Goal: Information Seeking & Learning: Learn about a topic

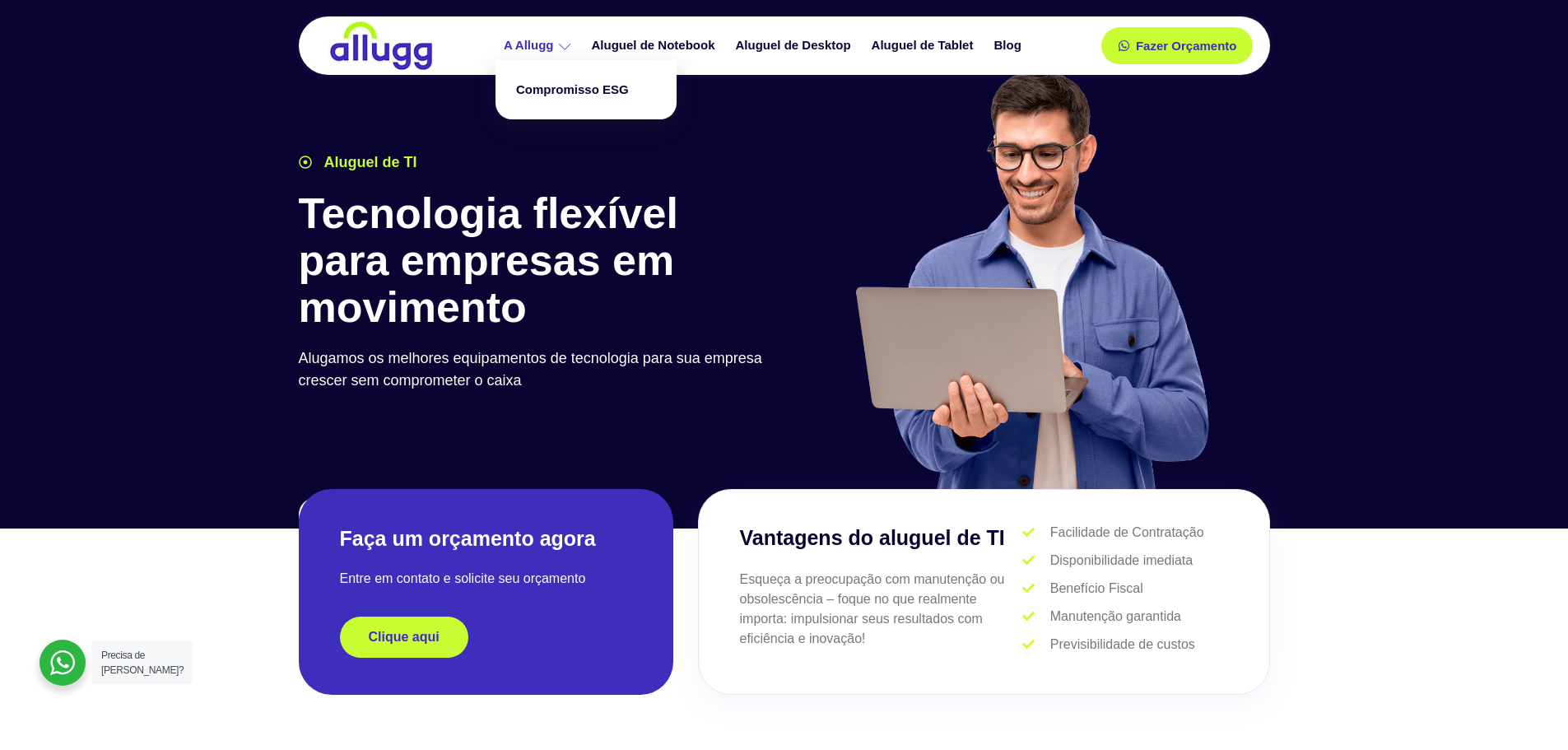
click at [554, 46] on link "A Allugg" at bounding box center [539, 46] width 88 height 28
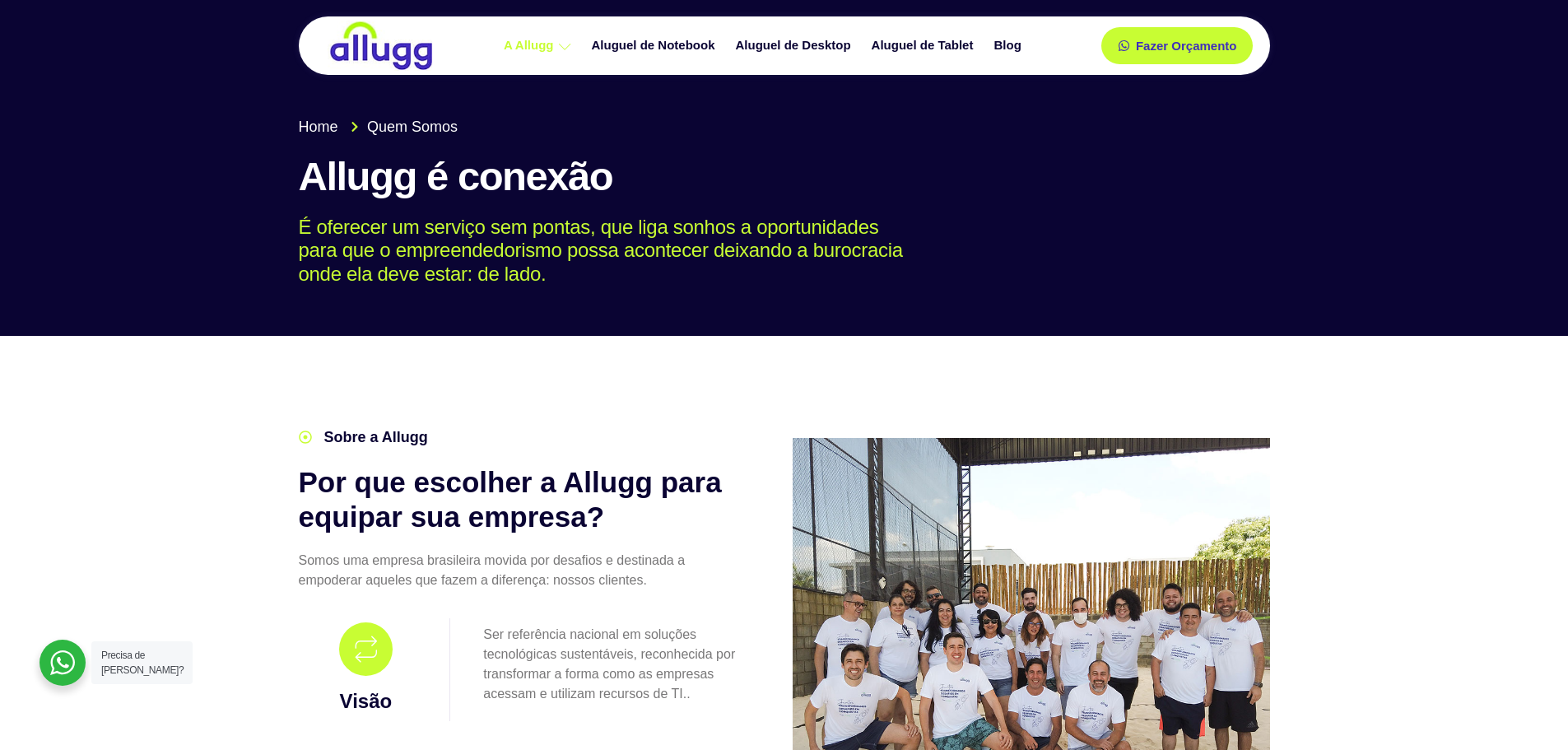
click at [365, 46] on img at bounding box center [381, 46] width 107 height 50
click at [369, 34] on img at bounding box center [381, 46] width 107 height 50
click at [371, 61] on img at bounding box center [381, 46] width 107 height 50
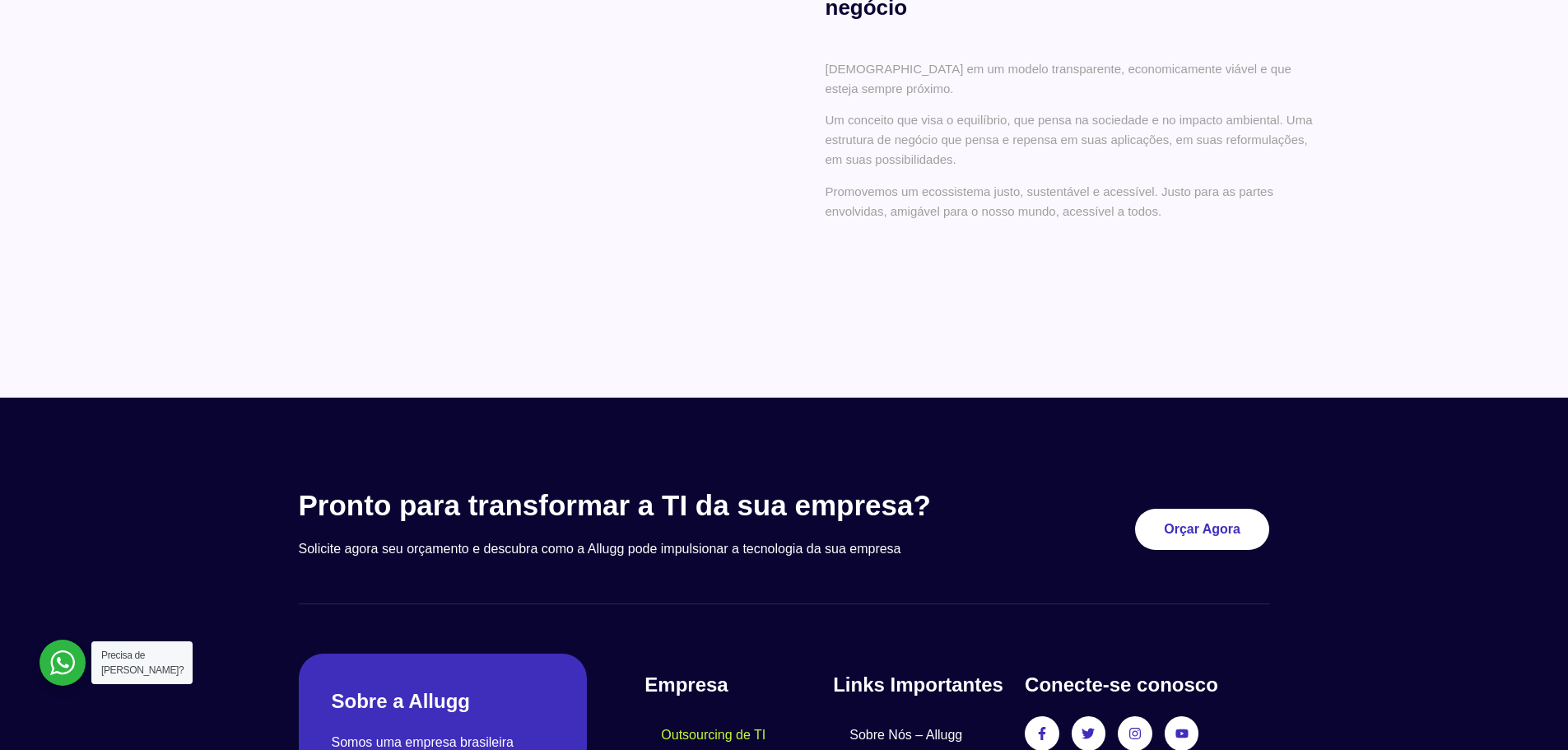
scroll to position [1416, 0]
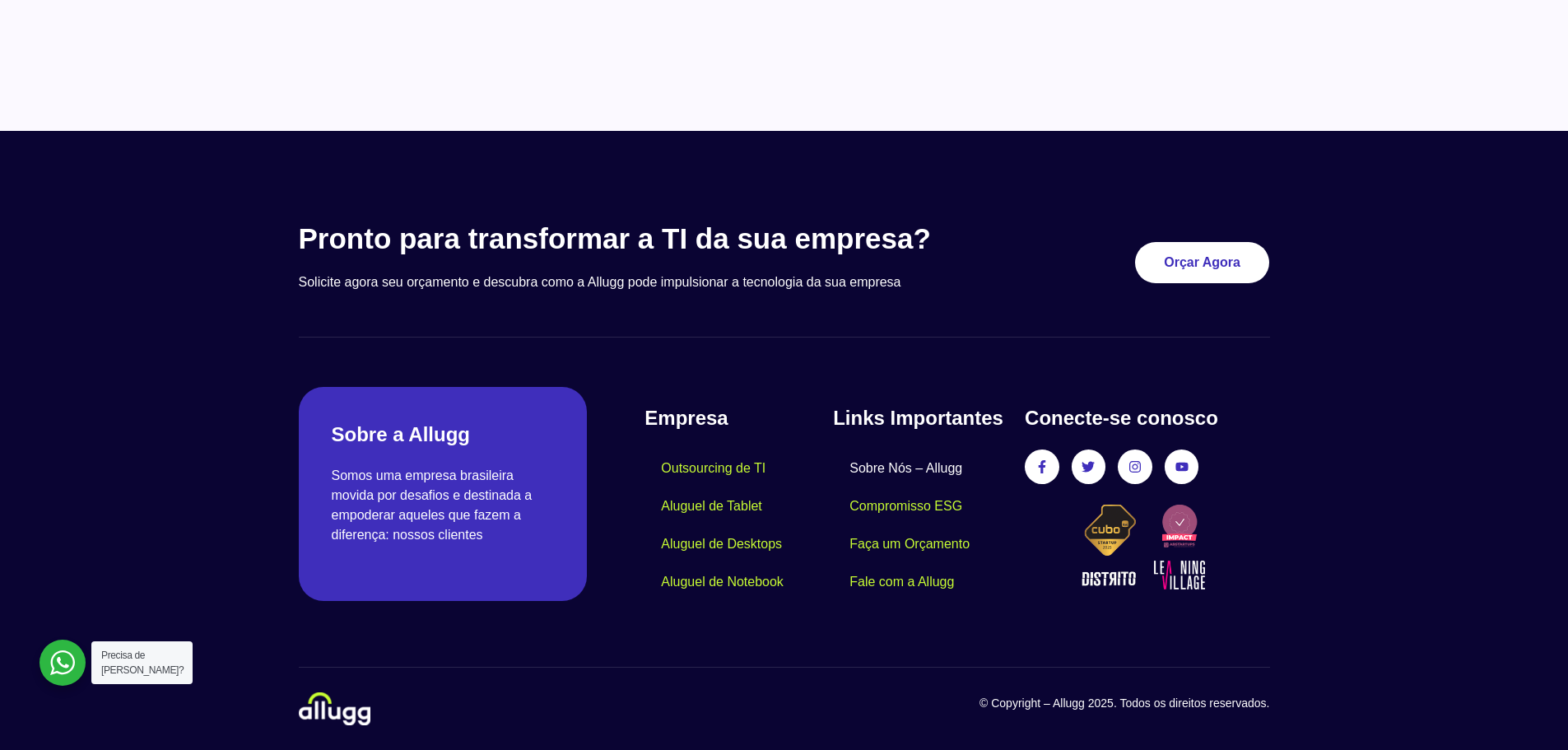
click at [885, 461] on link "Sobre Nós – Allugg" at bounding box center [906, 468] width 146 height 38
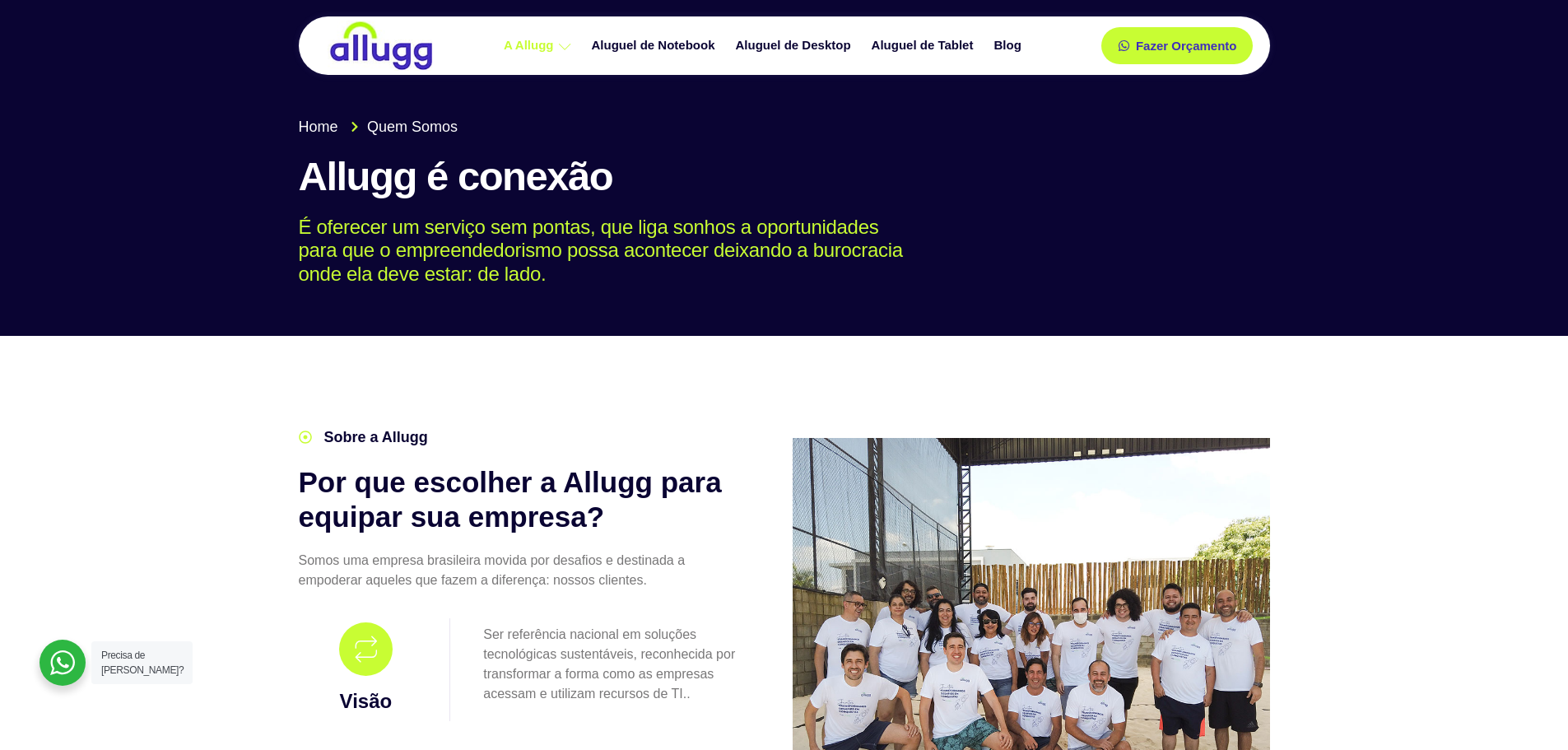
drag, startPoint x: 102, startPoint y: 554, endPoint x: 341, endPoint y: 79, distance: 531.7
